Goal: Task Accomplishment & Management: Use online tool/utility

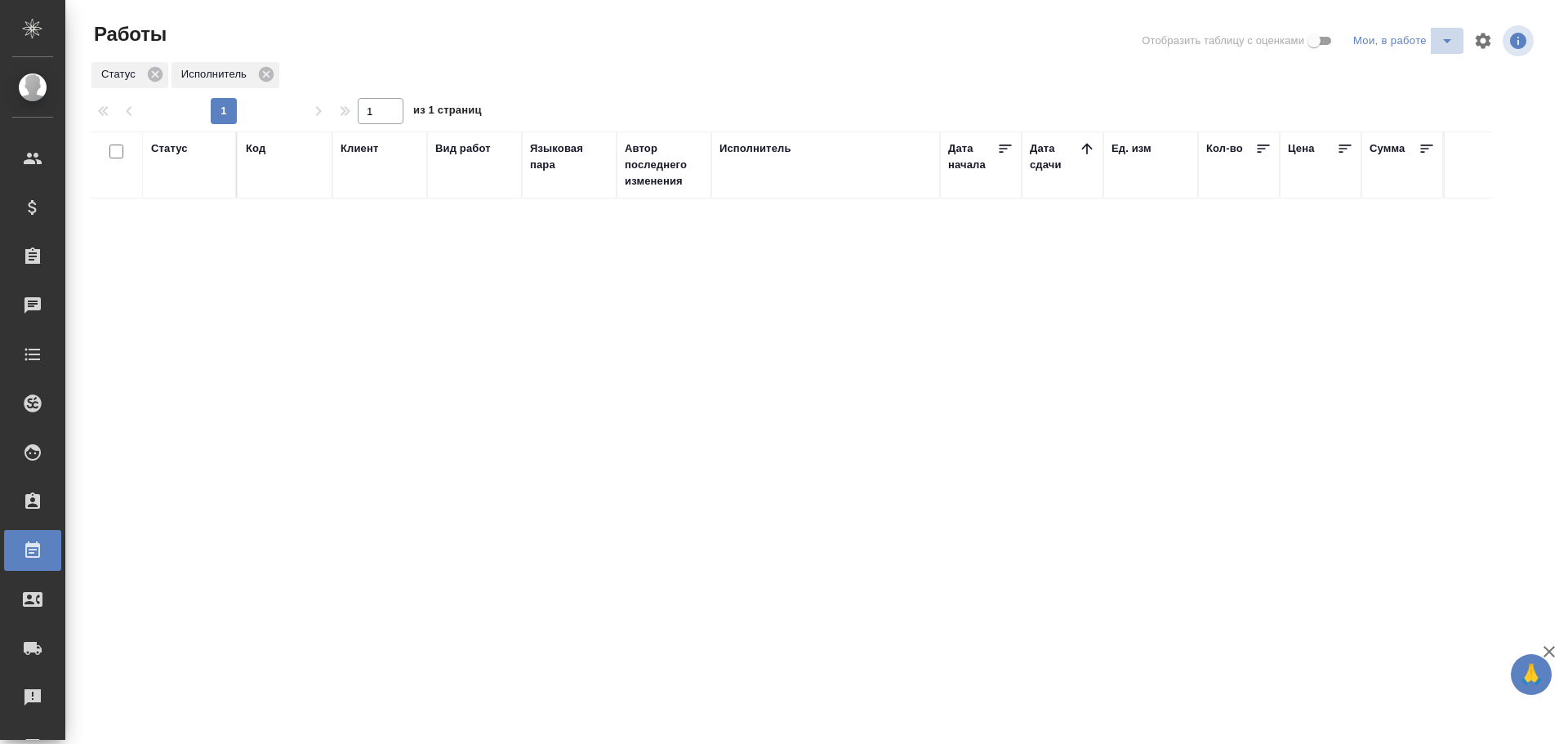
click at [1448, 43] on icon "split button" at bounding box center [1447, 41] width 19 height 19
click at [1385, 80] on li "Стандартные настройки" at bounding box center [1406, 74] width 156 height 26
